Goal: Find specific page/section: Find specific page/section

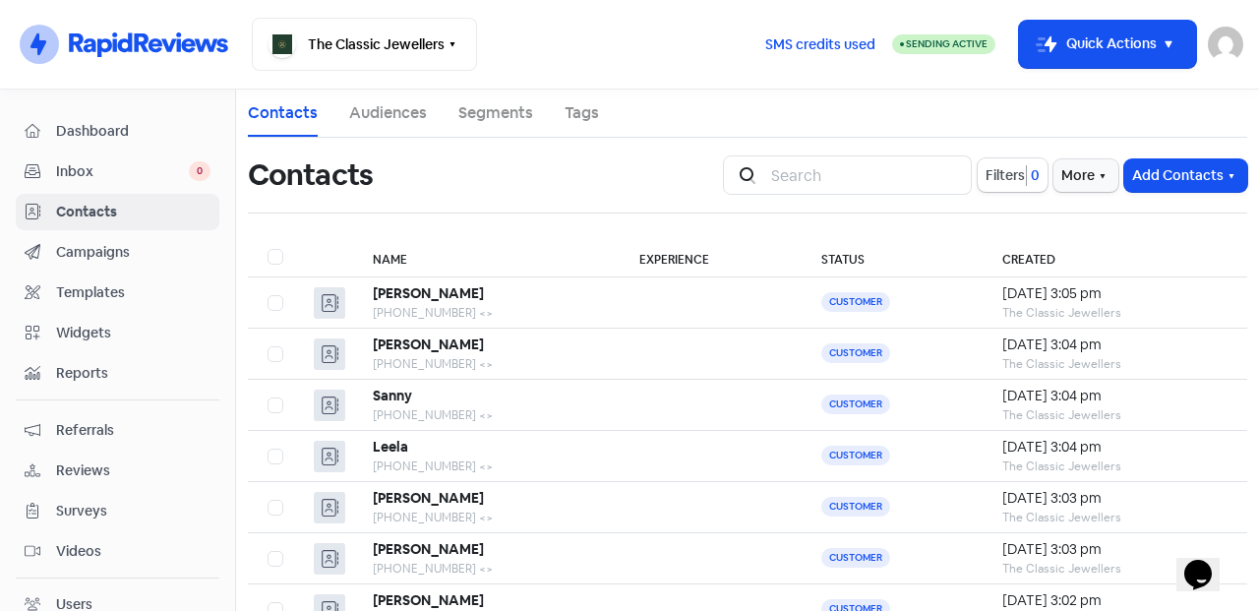
click at [139, 178] on span "Inbox" at bounding box center [122, 171] width 133 height 21
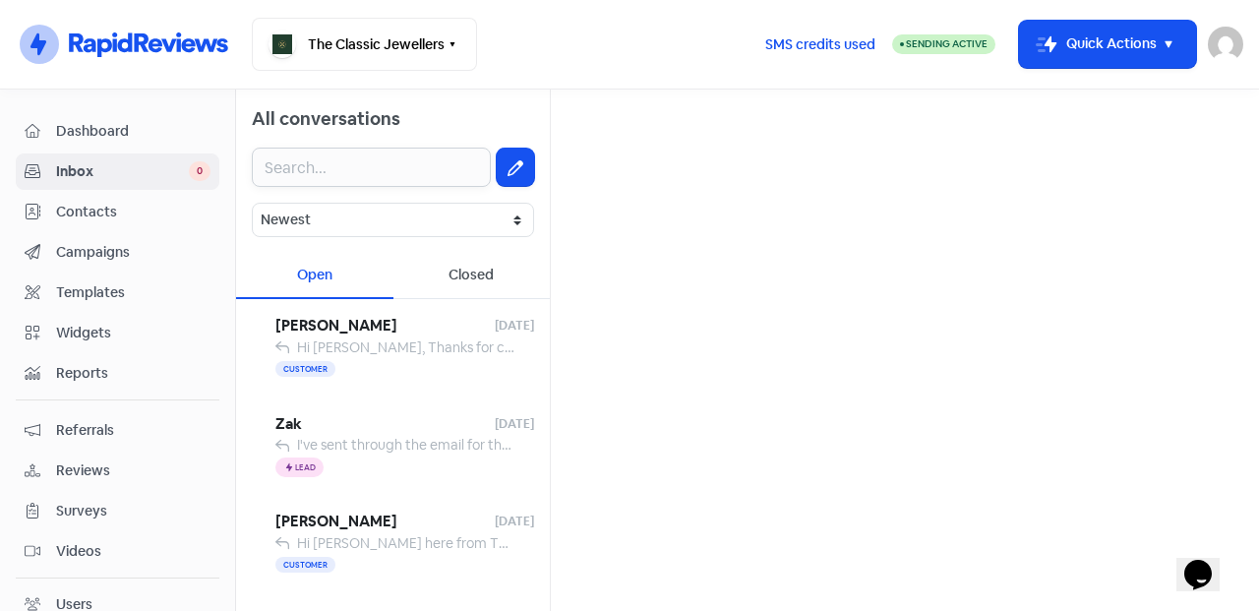
click at [395, 170] on input "text" at bounding box center [371, 167] width 239 height 39
click at [159, 211] on span "Contacts" at bounding box center [133, 212] width 154 height 21
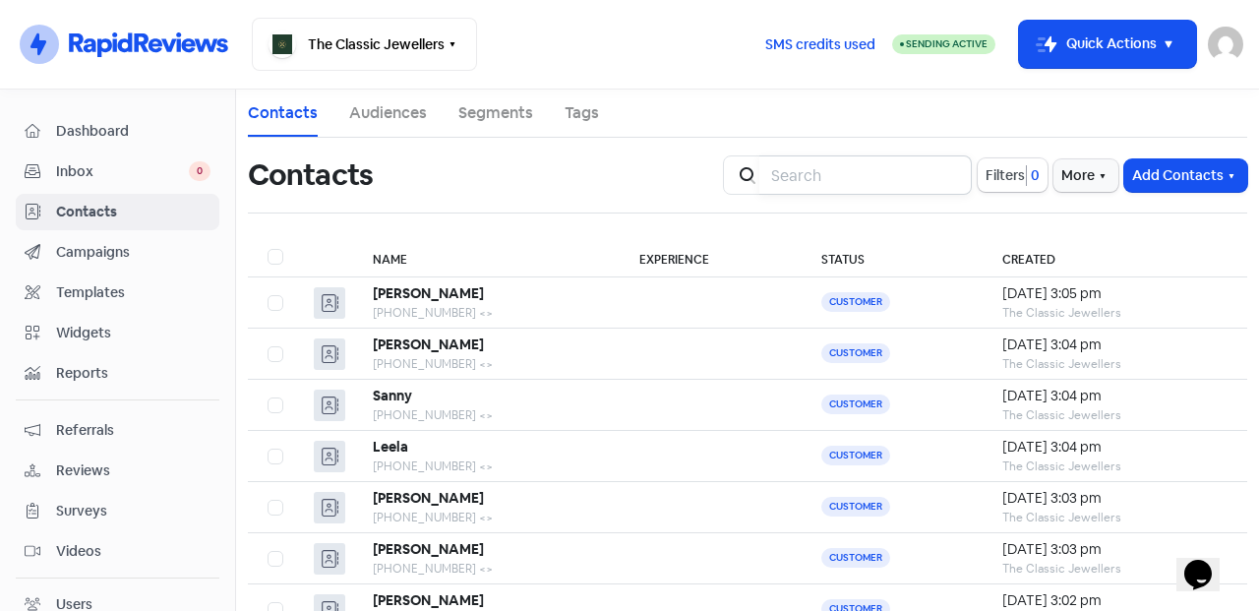
click at [791, 167] on input "search" at bounding box center [865, 174] width 212 height 39
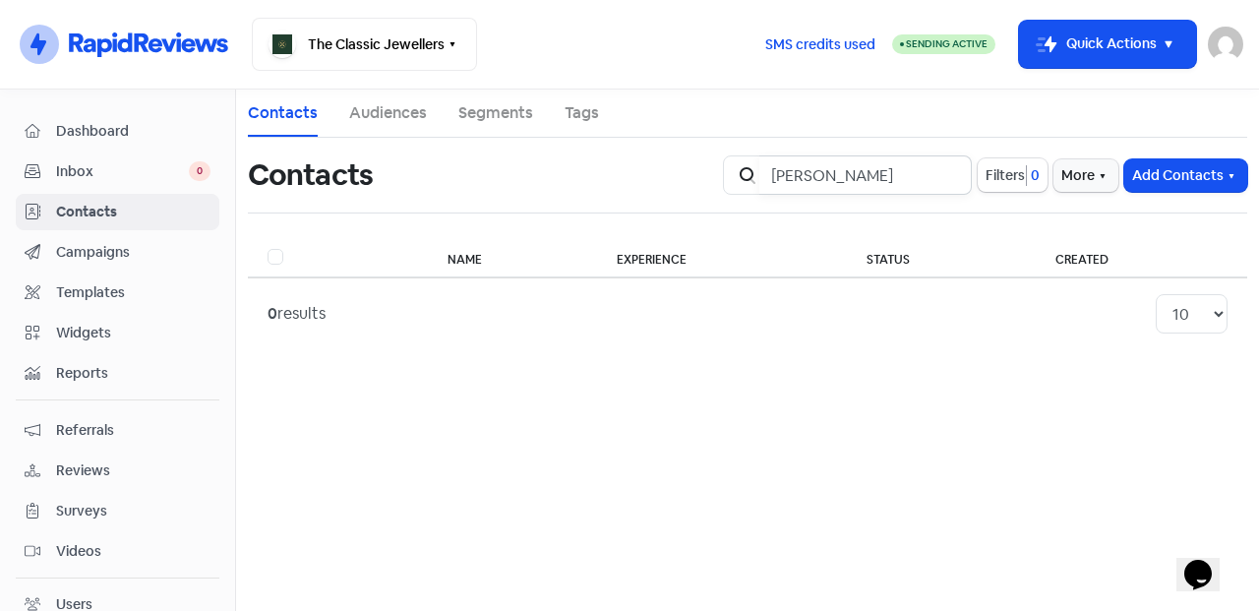
type input "[PERSON_NAME]"
click at [950, 168] on input "[PERSON_NAME]" at bounding box center [865, 174] width 212 height 39
click at [945, 175] on input "[PERSON_NAME]" at bounding box center [865, 174] width 212 height 39
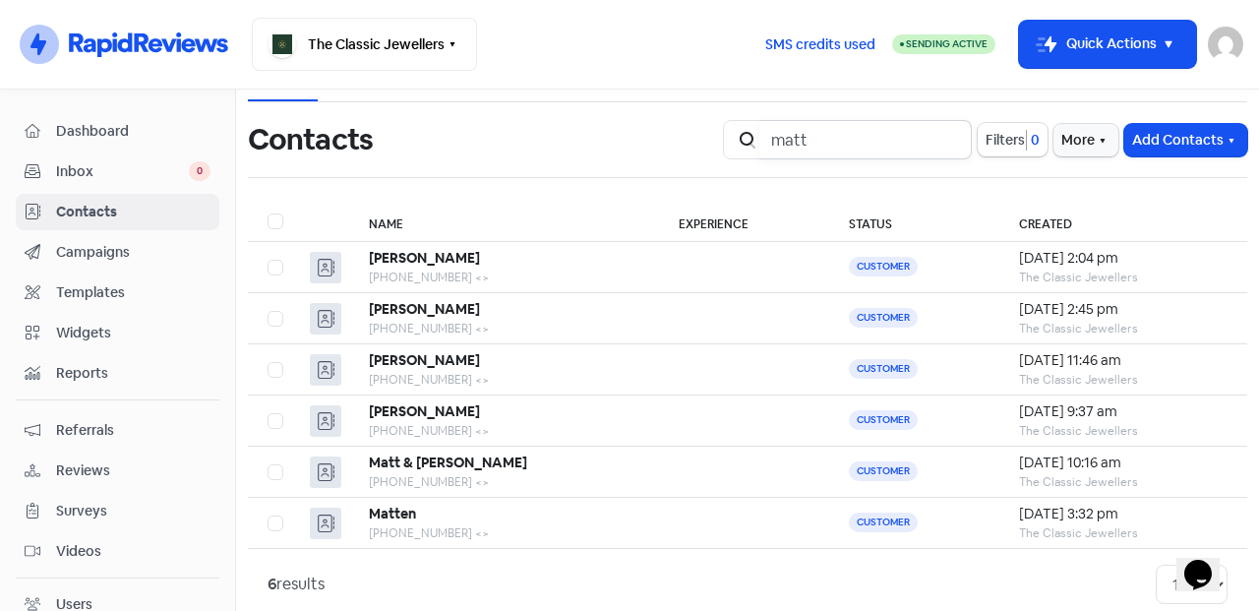
scroll to position [68, 0]
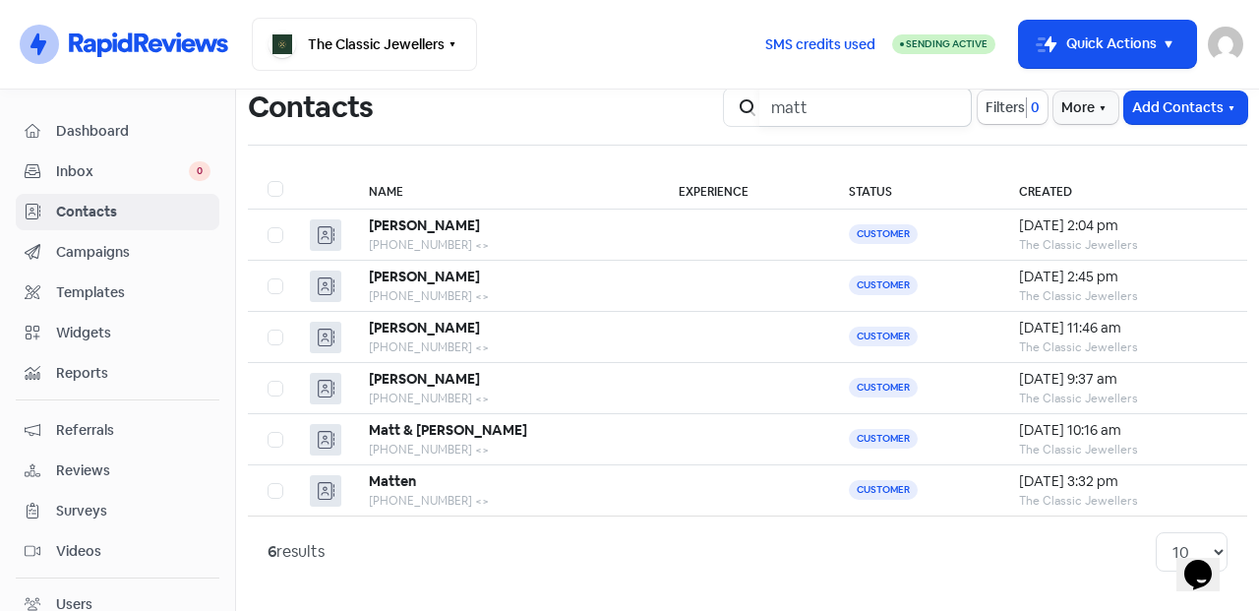
type input "matt"
